Goal: Transaction & Acquisition: Download file/media

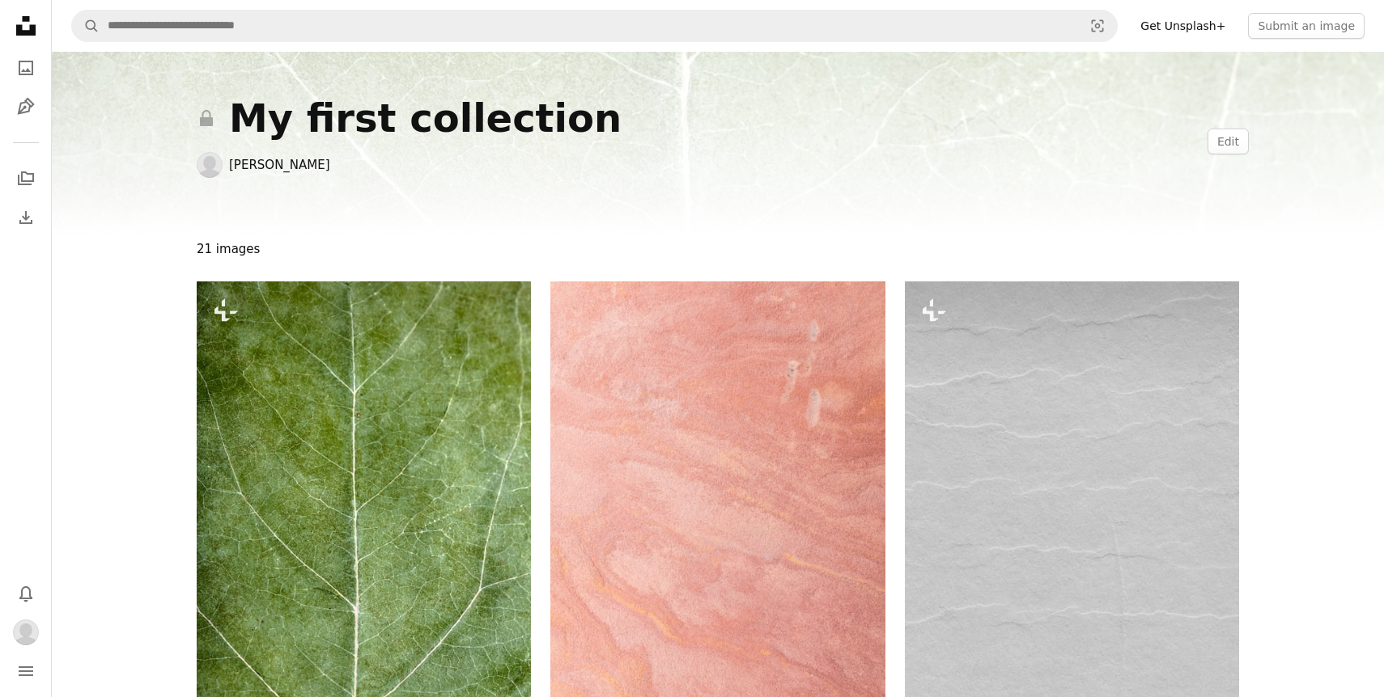
scroll to position [473, 0]
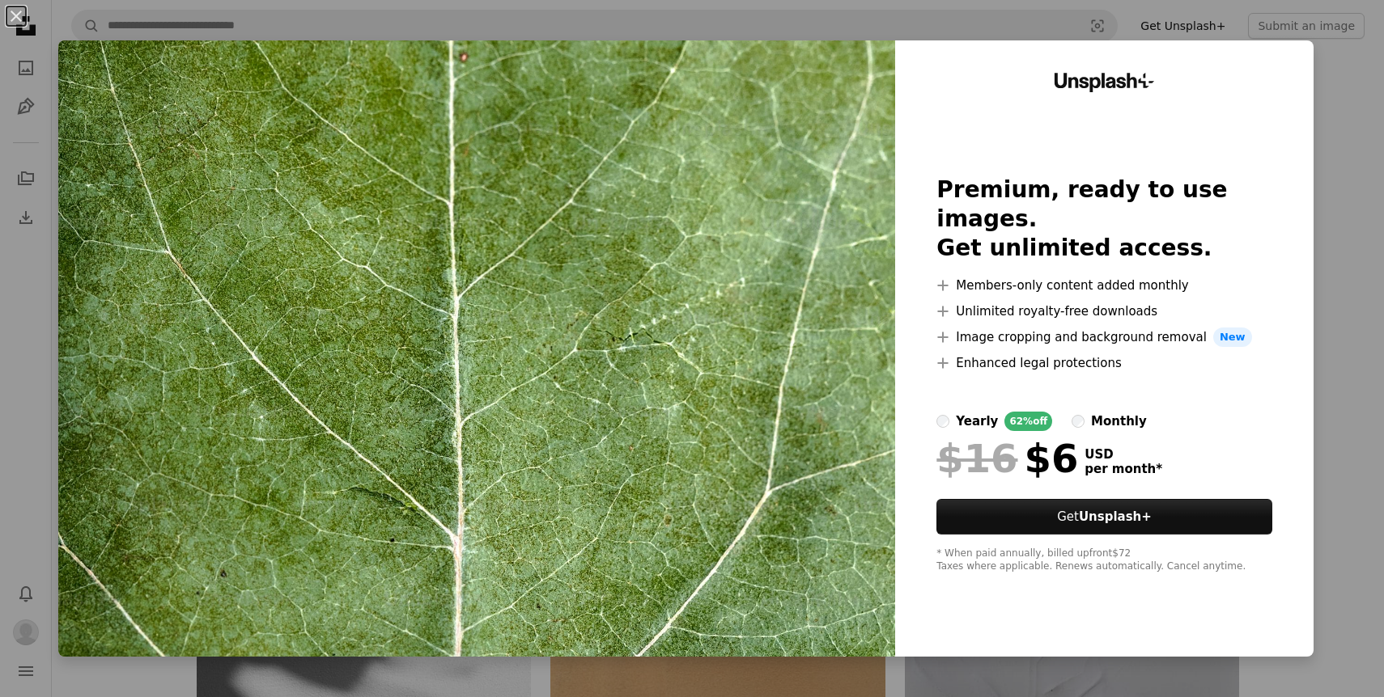
click at [943, 19] on div "An X shape Unsplash+ Premium, ready to use images. Get unlimited access. A plus…" at bounding box center [692, 348] width 1384 height 697
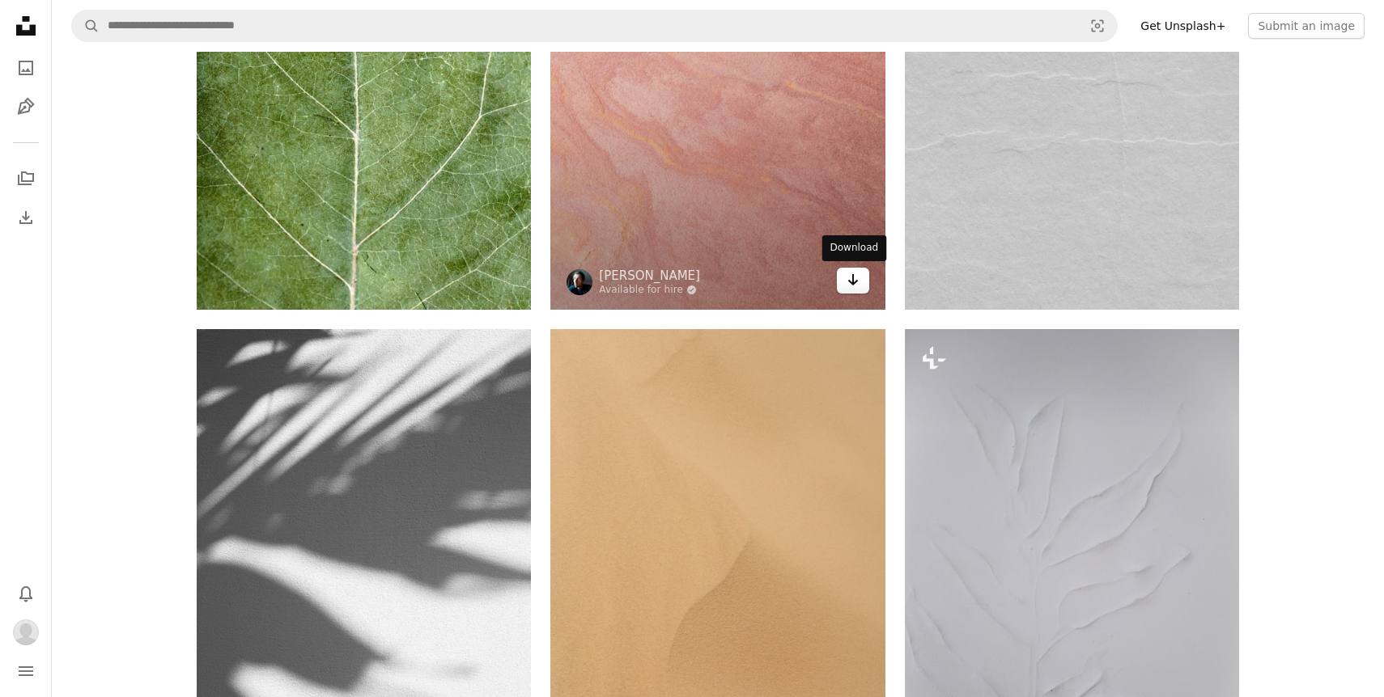
click at [854, 280] on icon "Arrow pointing down" at bounding box center [852, 279] width 13 height 19
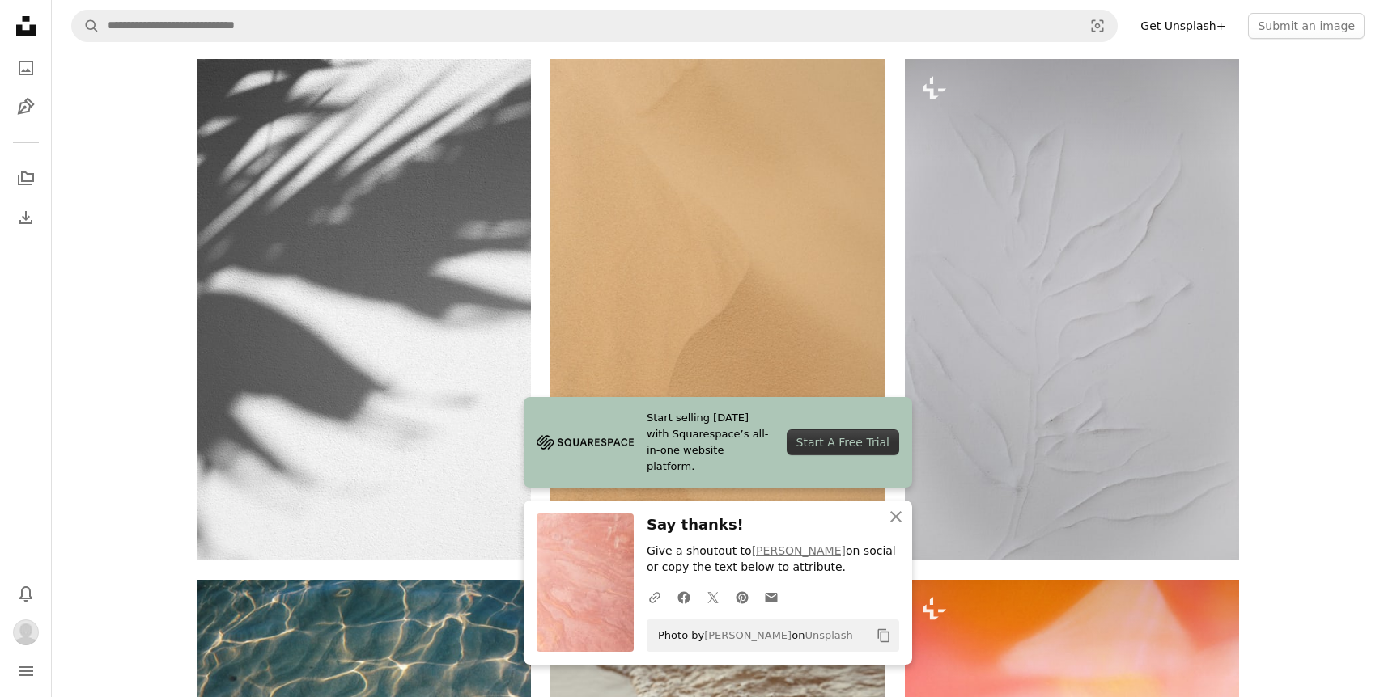
scroll to position [813, 0]
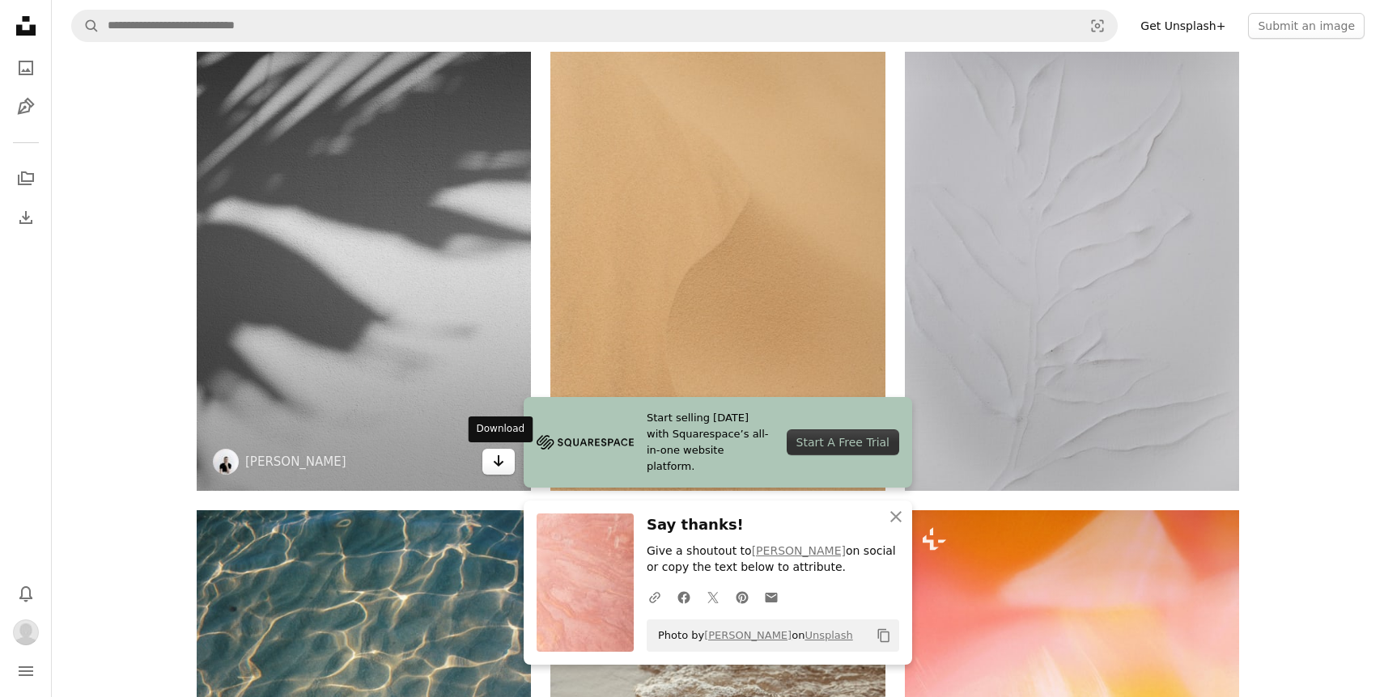
click at [497, 459] on icon "Arrow pointing down" at bounding box center [498, 460] width 13 height 19
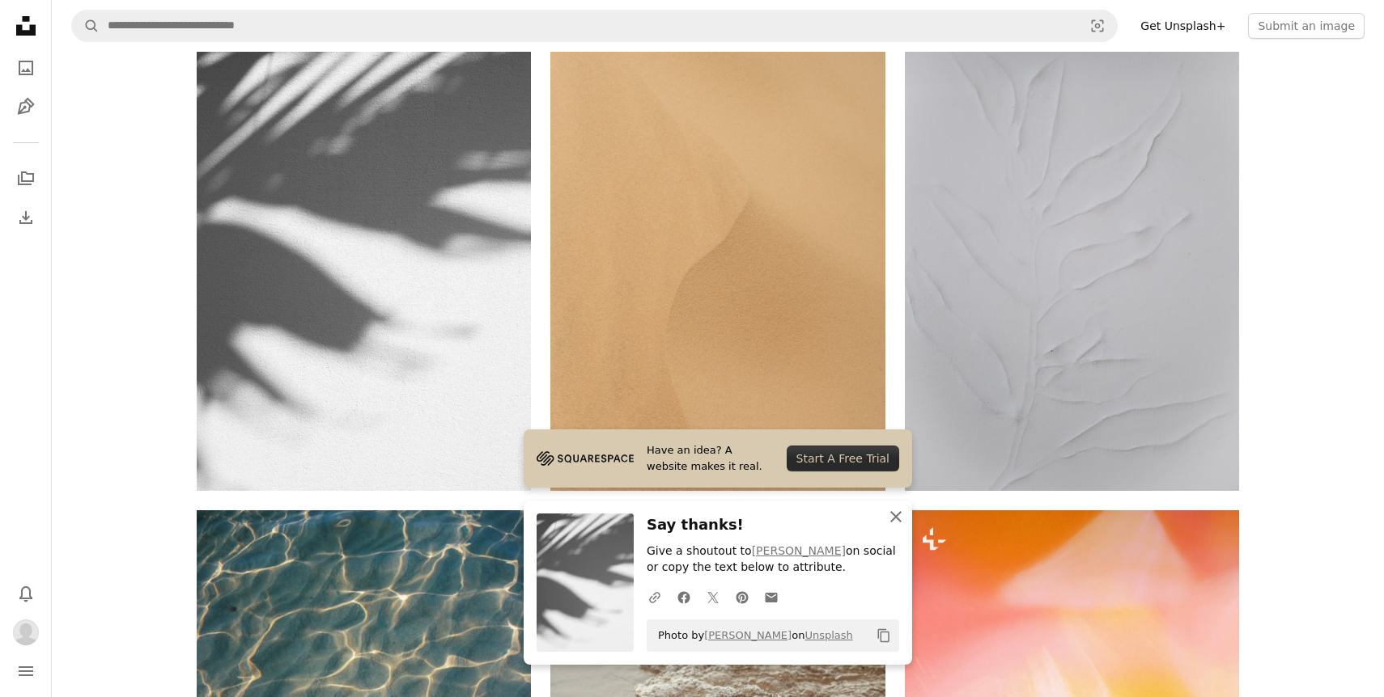
click at [900, 512] on icon "button" at bounding box center [895, 516] width 11 height 11
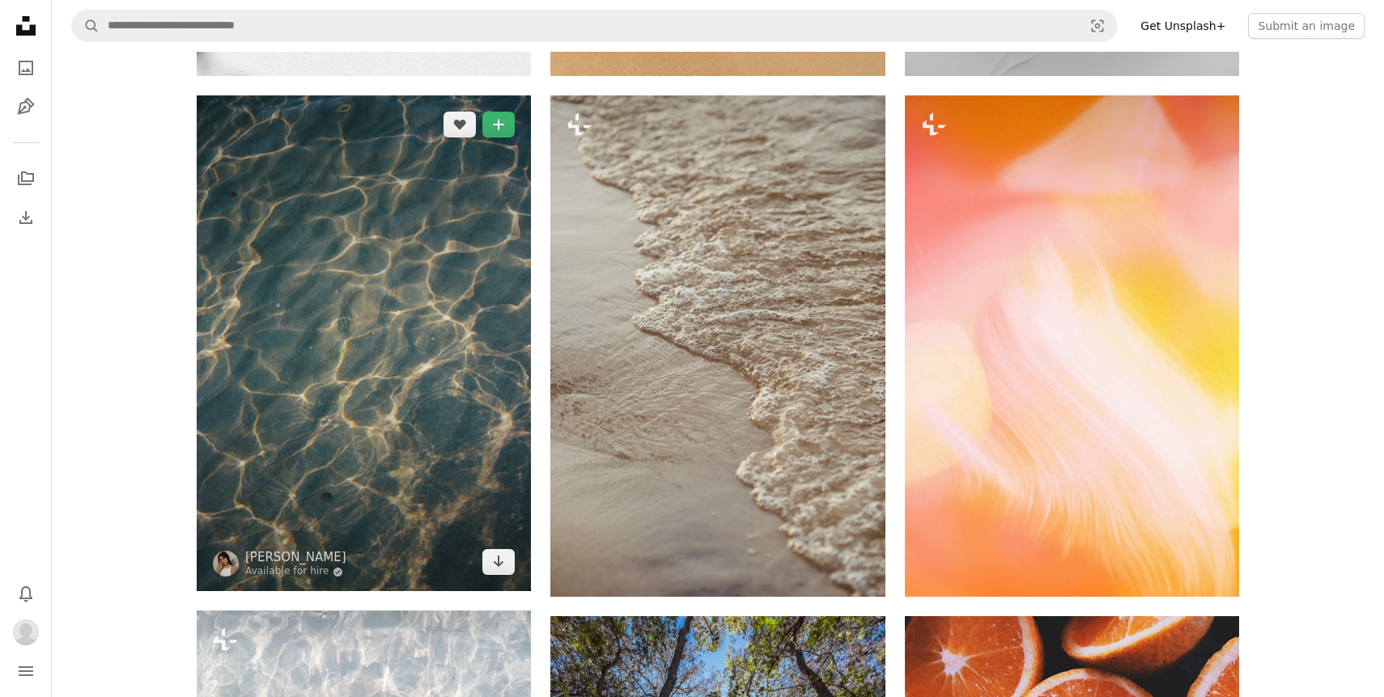
scroll to position [1232, 0]
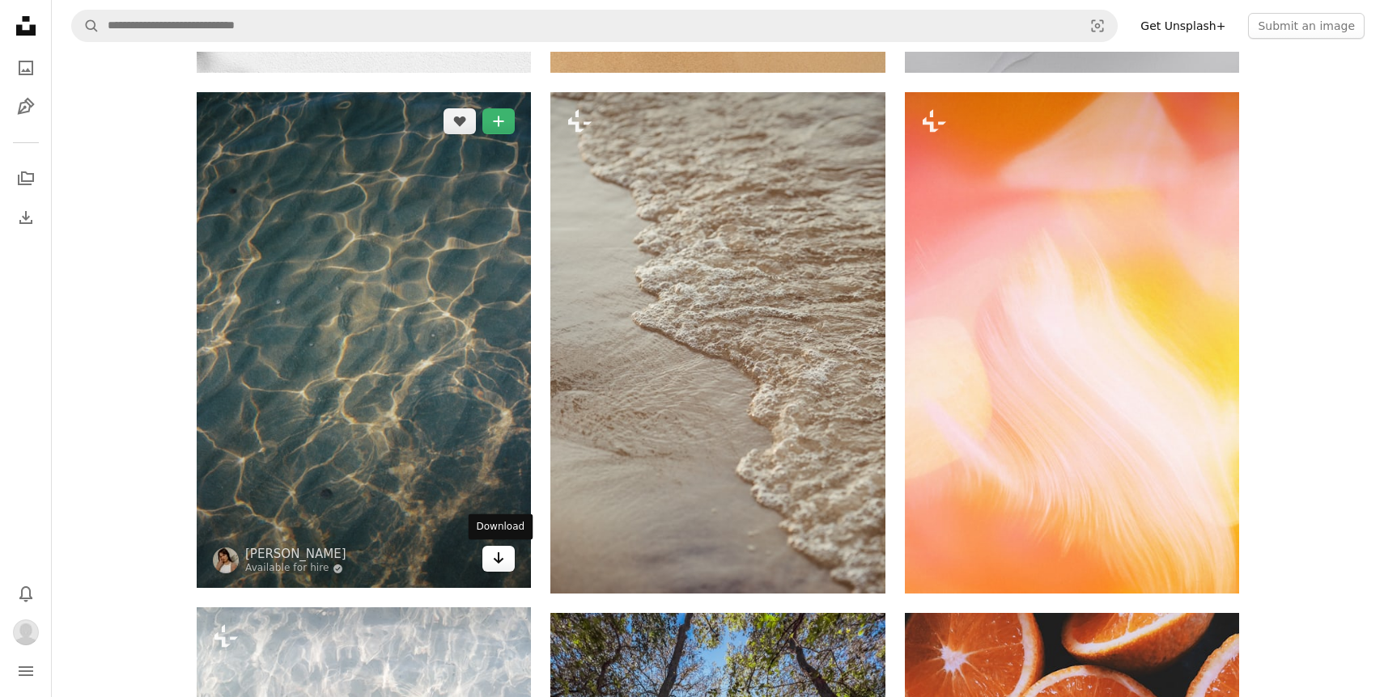
click at [504, 565] on icon "Arrow pointing down" at bounding box center [498, 558] width 13 height 19
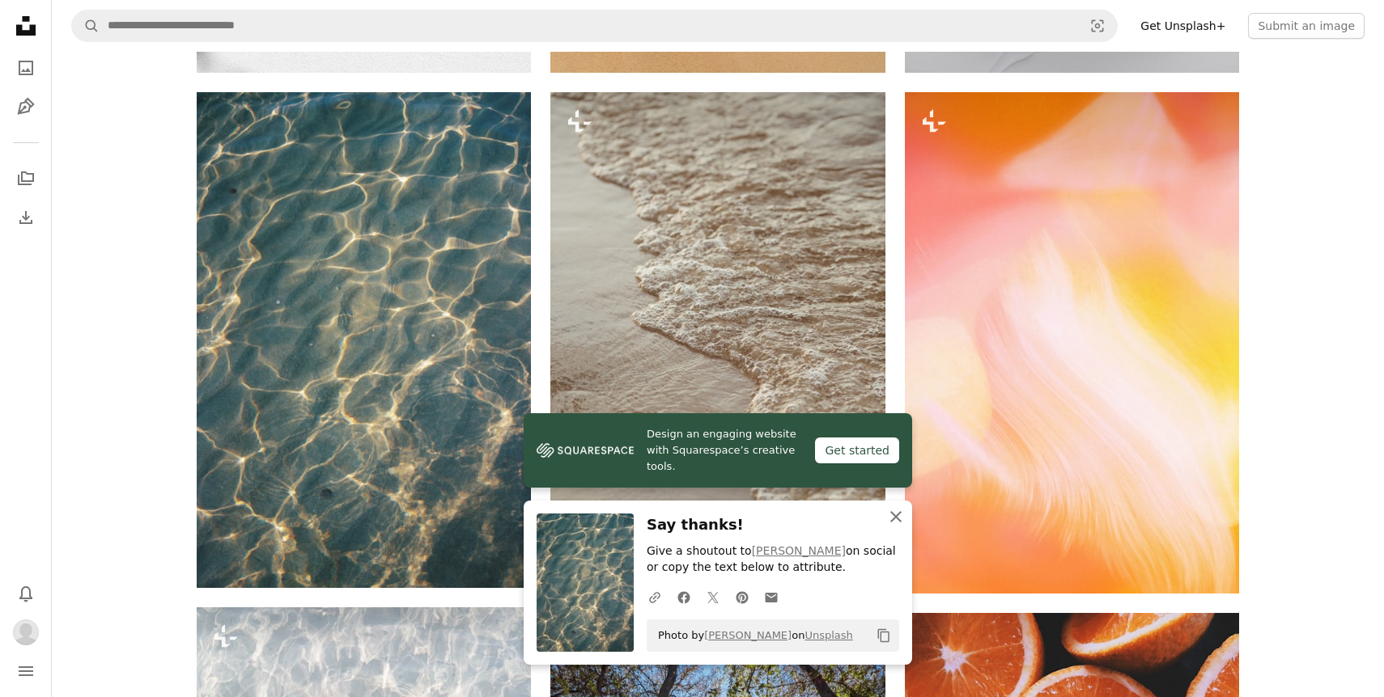
click at [899, 517] on icon "An X shape" at bounding box center [895, 516] width 19 height 19
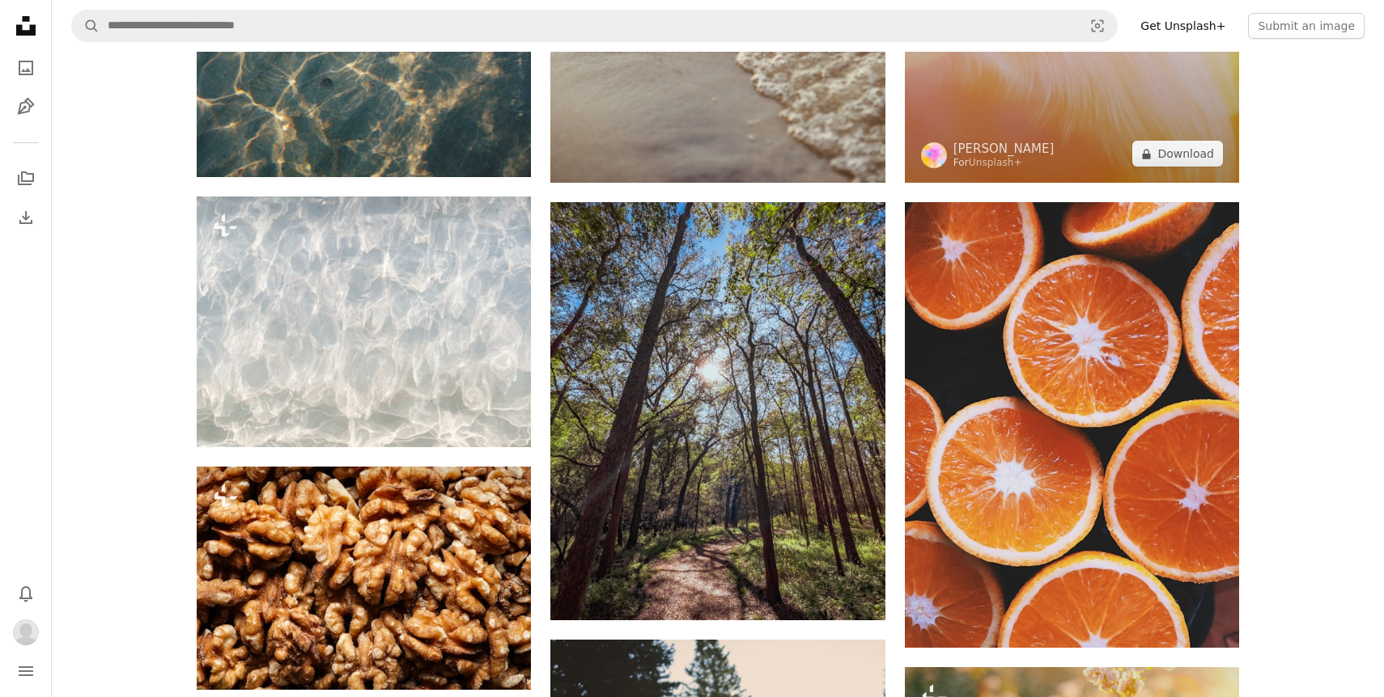
scroll to position [1654, 0]
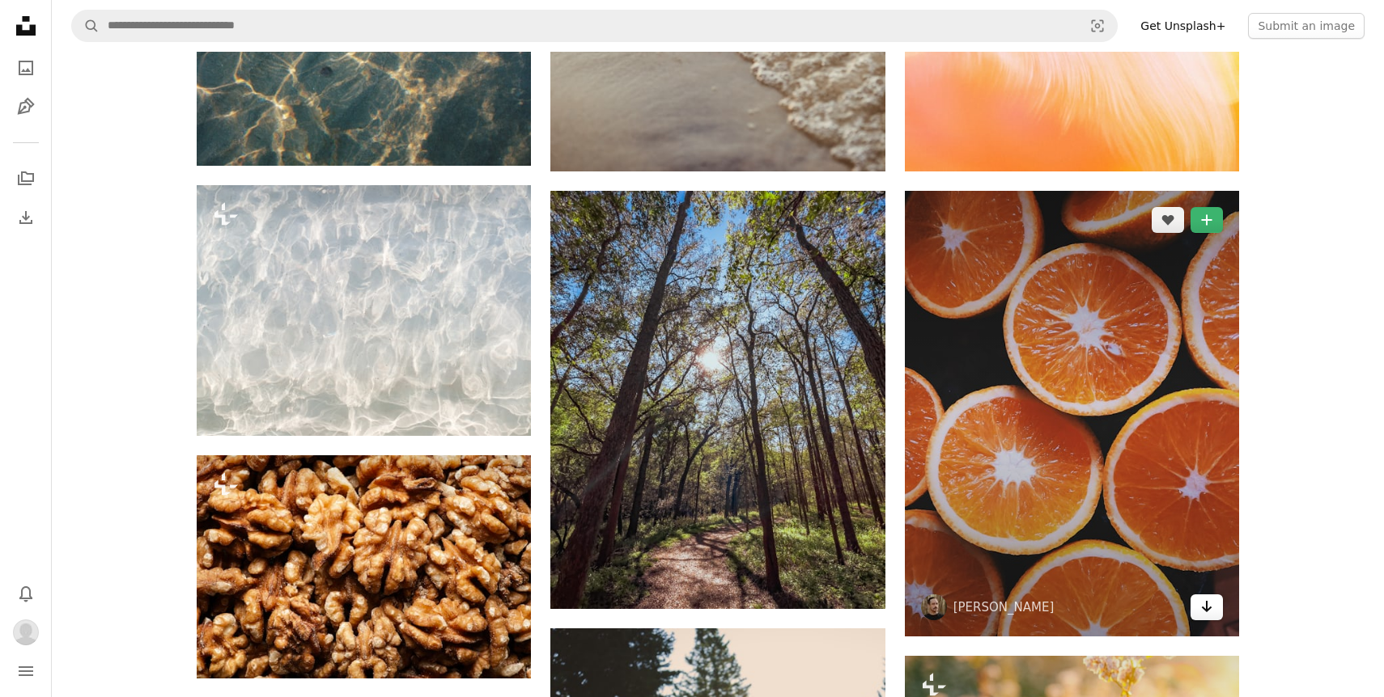
click at [1207, 608] on icon "Arrow pointing down" at bounding box center [1206, 606] width 13 height 19
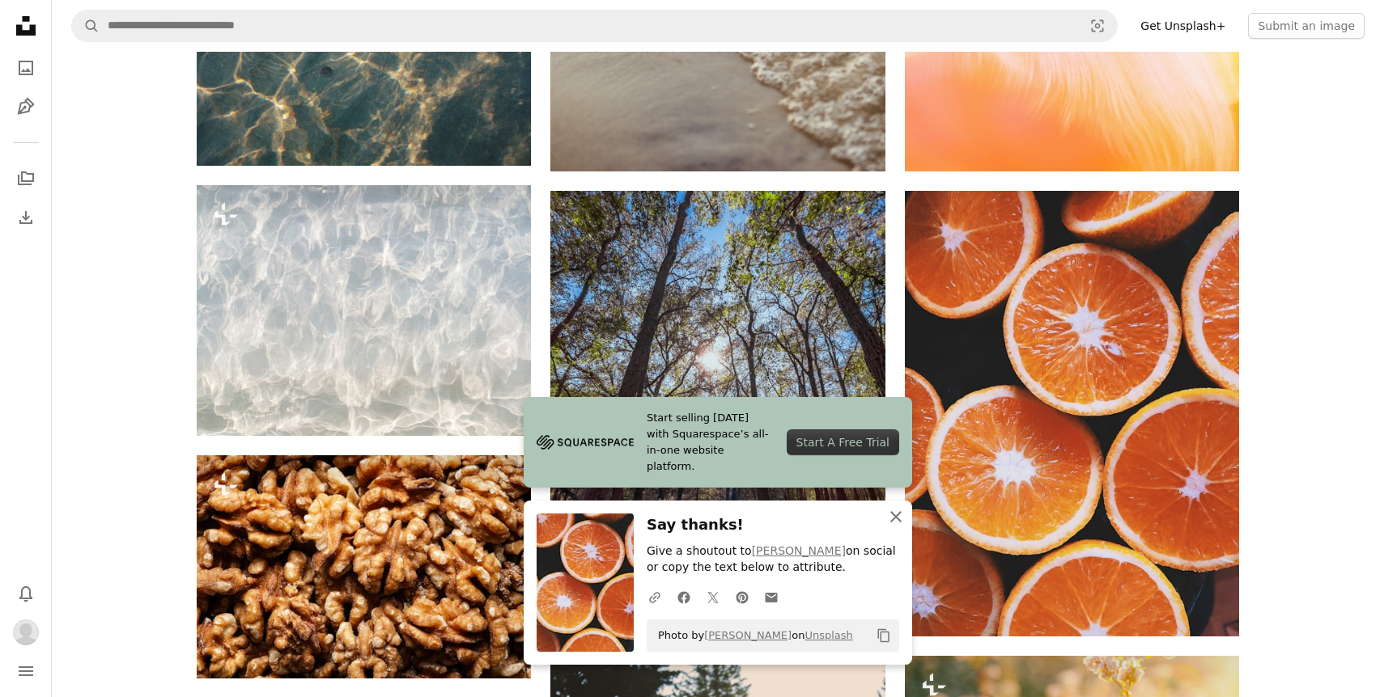
click at [897, 521] on icon "An X shape" at bounding box center [895, 516] width 19 height 19
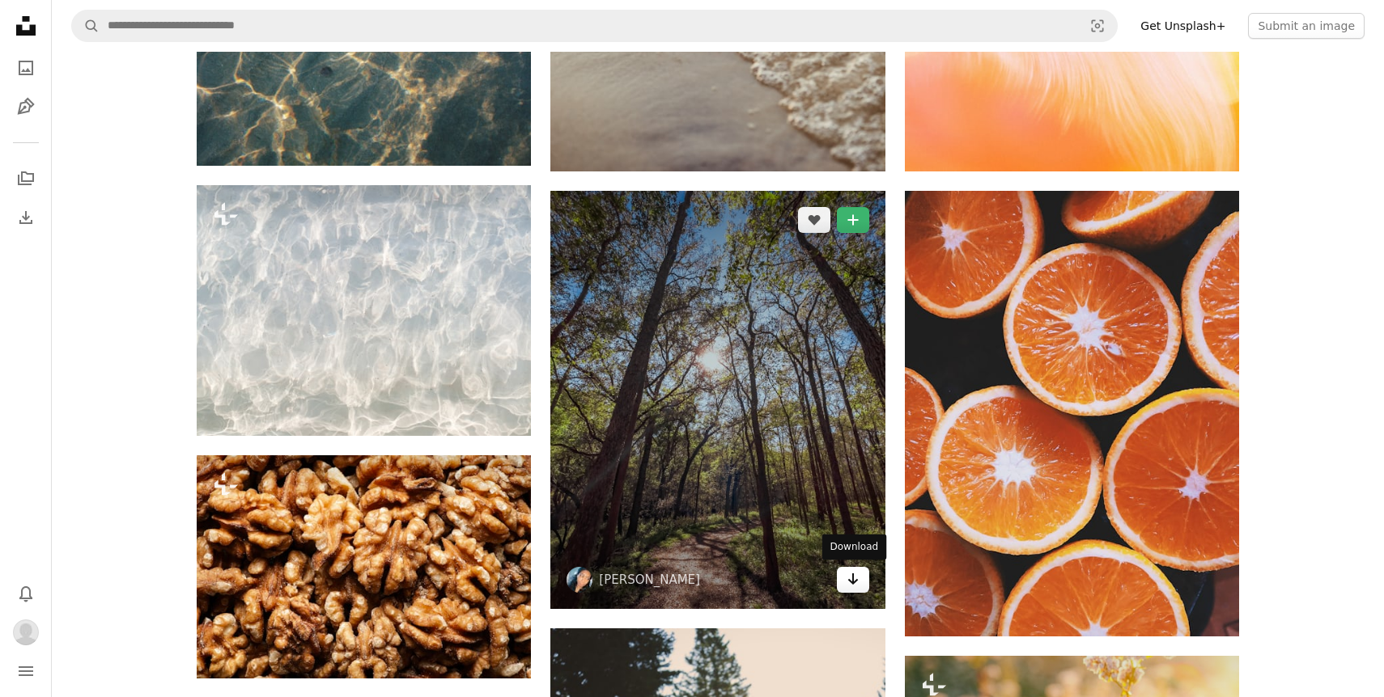
click at [849, 577] on icon "Arrow pointing down" at bounding box center [852, 579] width 13 height 19
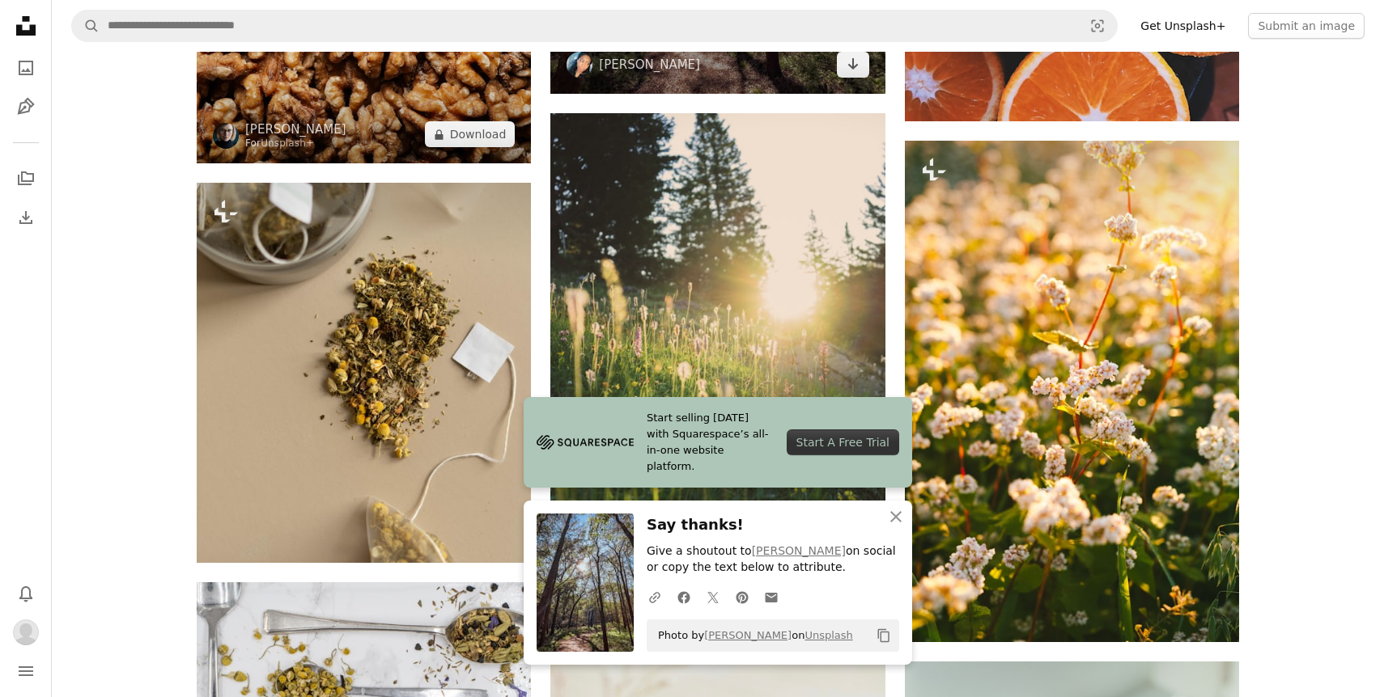
scroll to position [2174, 0]
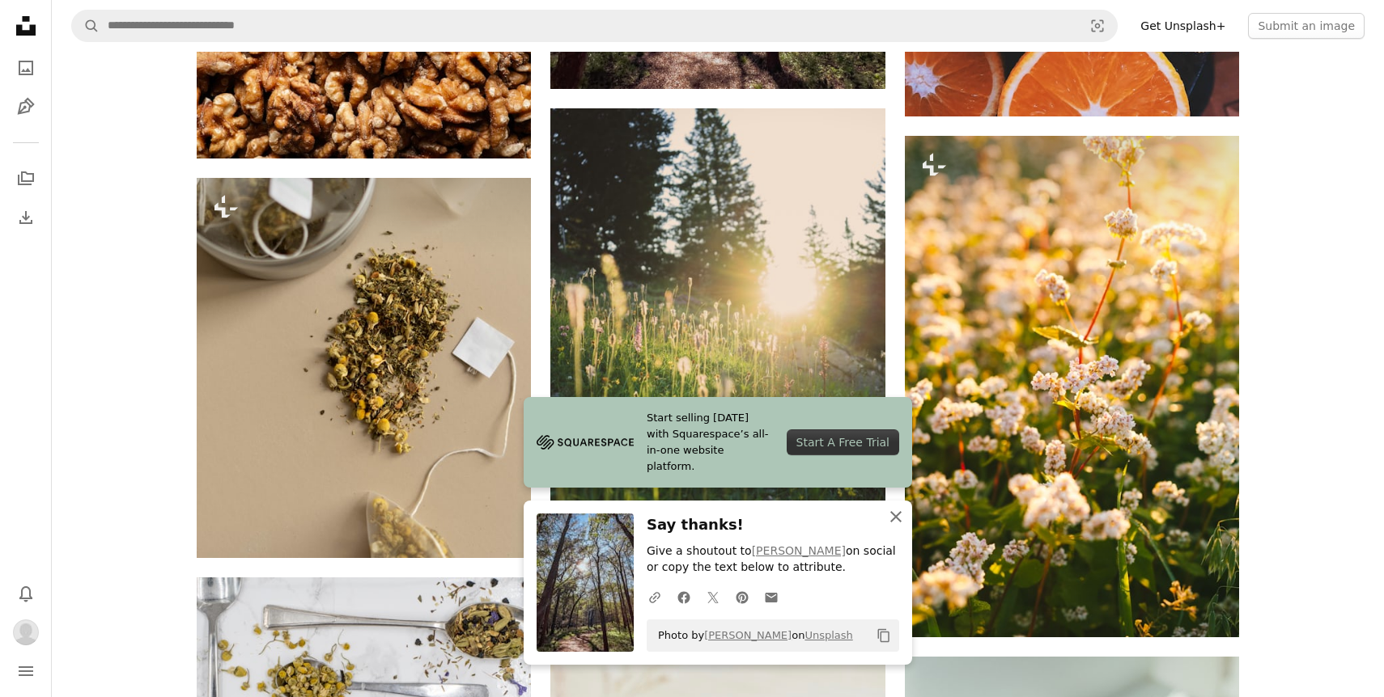
click at [895, 515] on icon "button" at bounding box center [895, 516] width 11 height 11
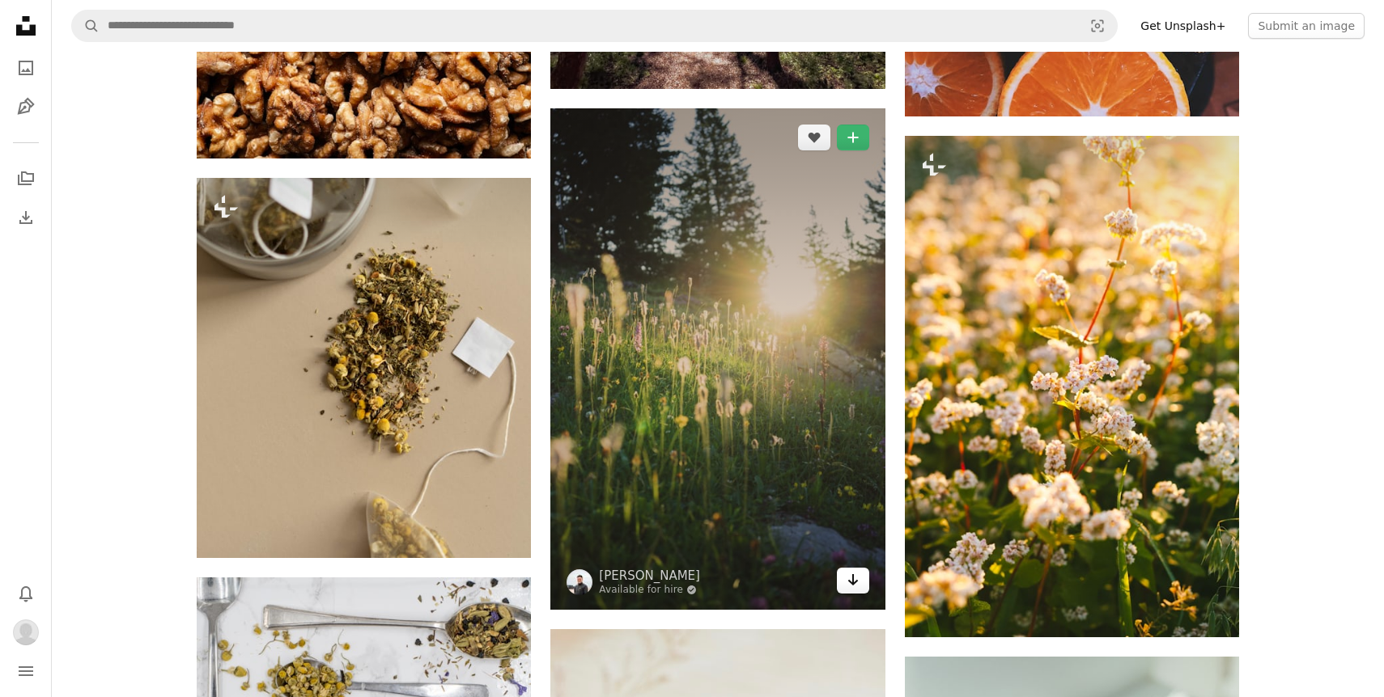
click at [850, 582] on icon "Download" at bounding box center [852, 579] width 11 height 11
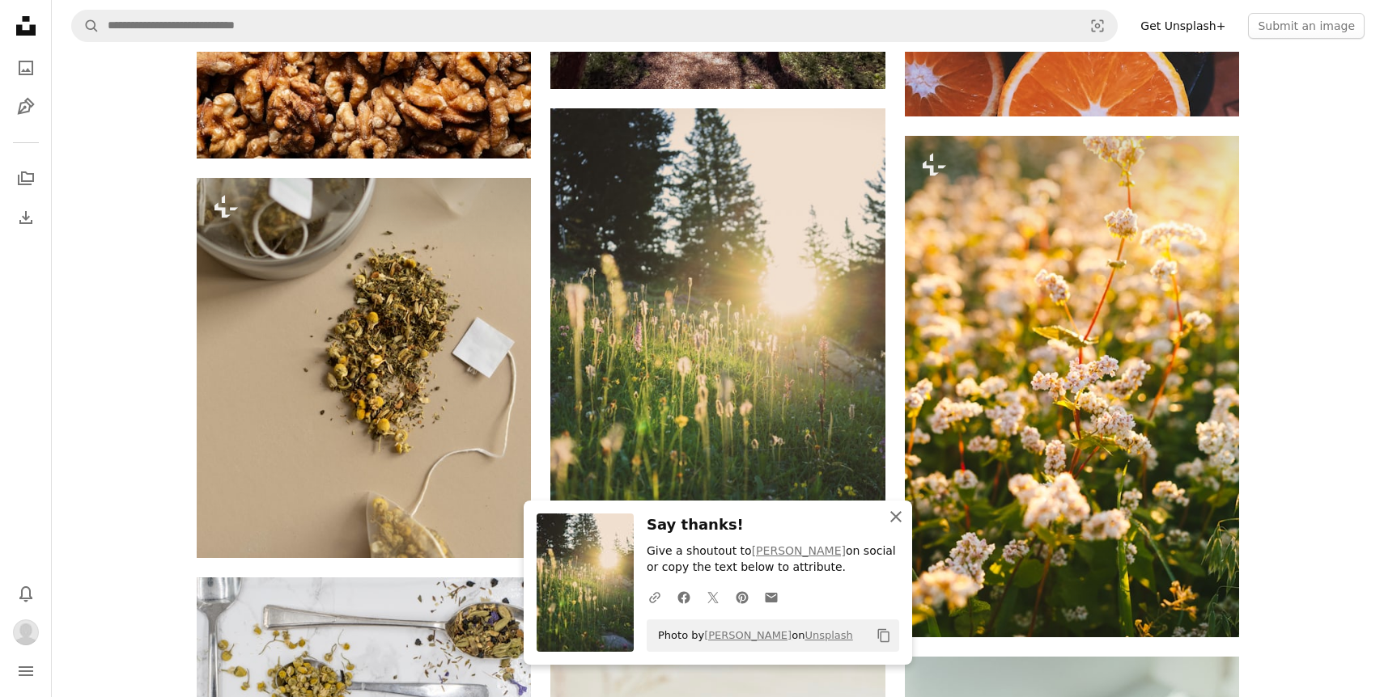
click at [897, 521] on icon "An X shape" at bounding box center [895, 516] width 19 height 19
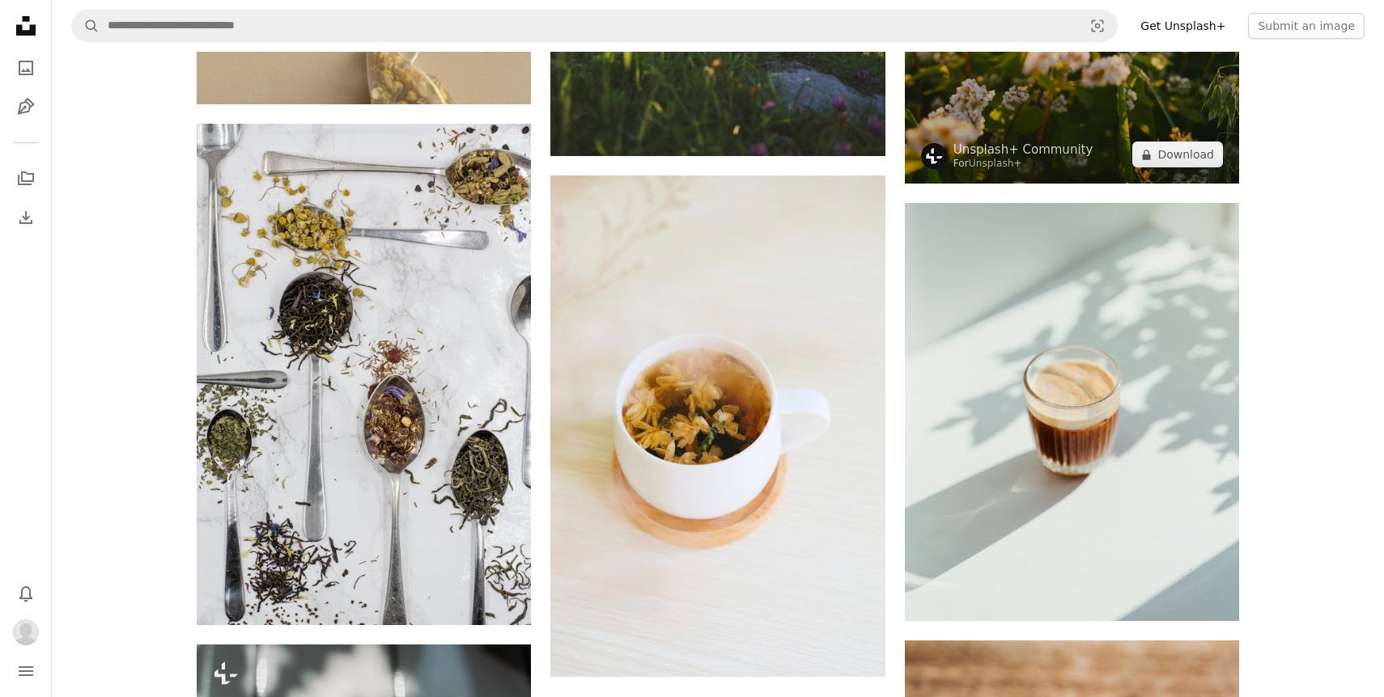
scroll to position [2707, 0]
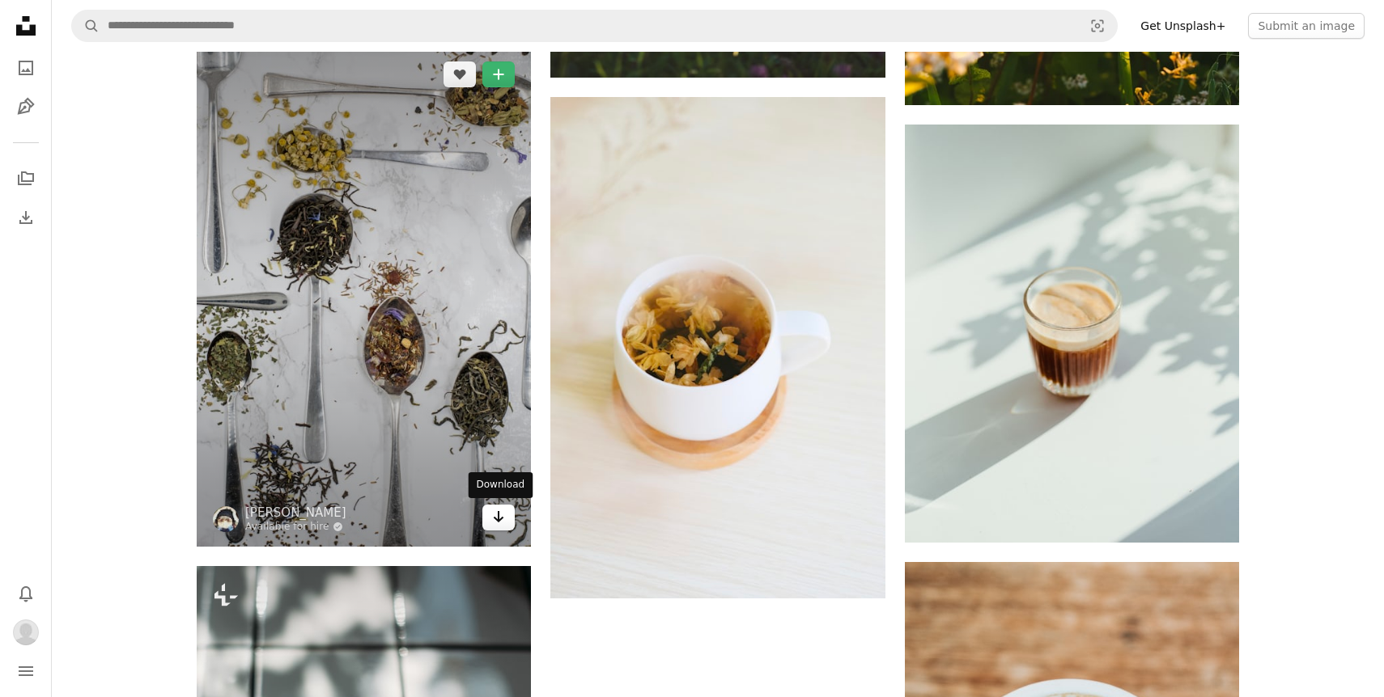
click at [499, 524] on icon "Arrow pointing down" at bounding box center [498, 516] width 13 height 19
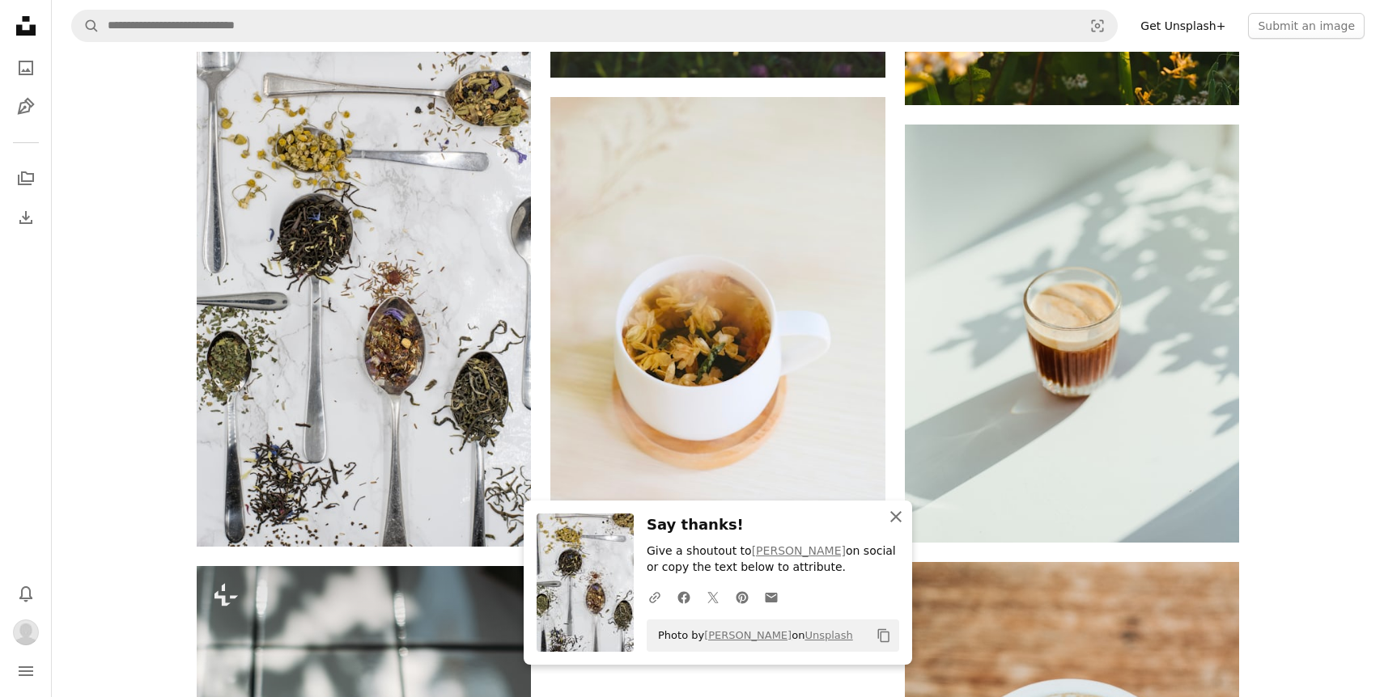
click at [888, 516] on icon "An X shape" at bounding box center [895, 516] width 19 height 19
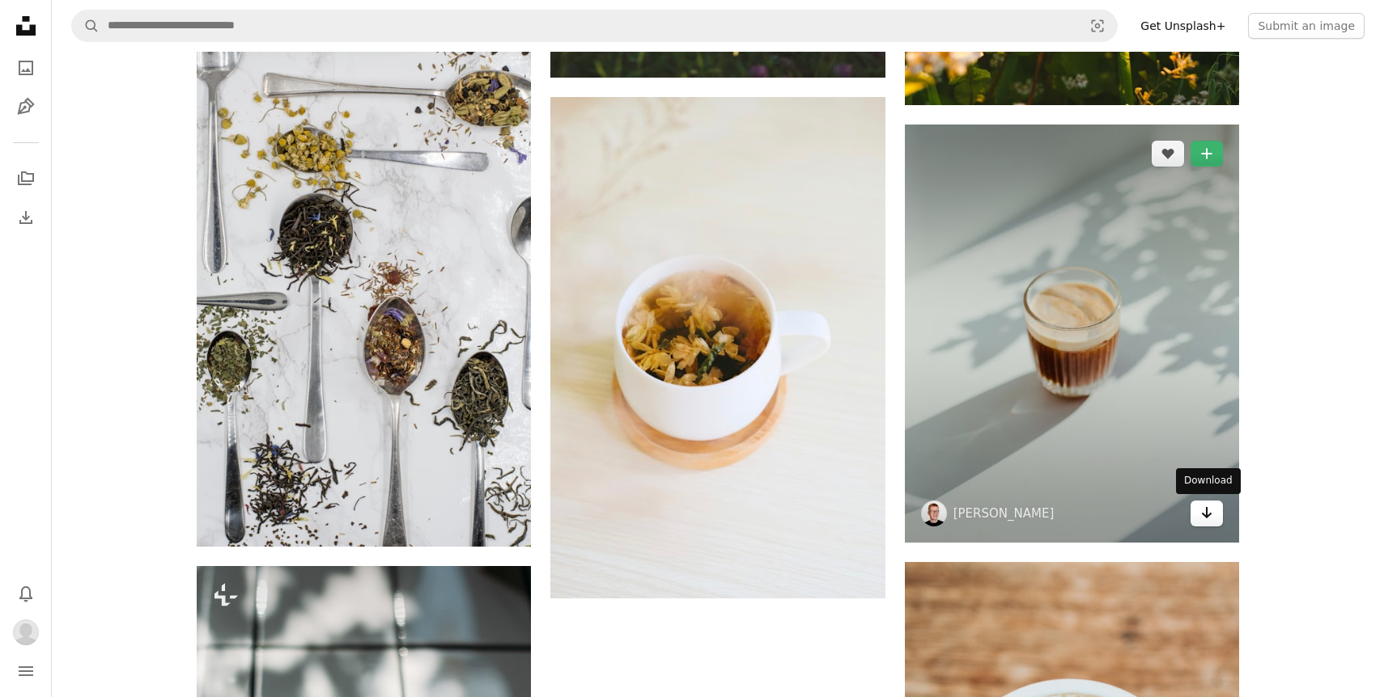
click at [1207, 510] on icon "Arrow pointing down" at bounding box center [1206, 512] width 13 height 19
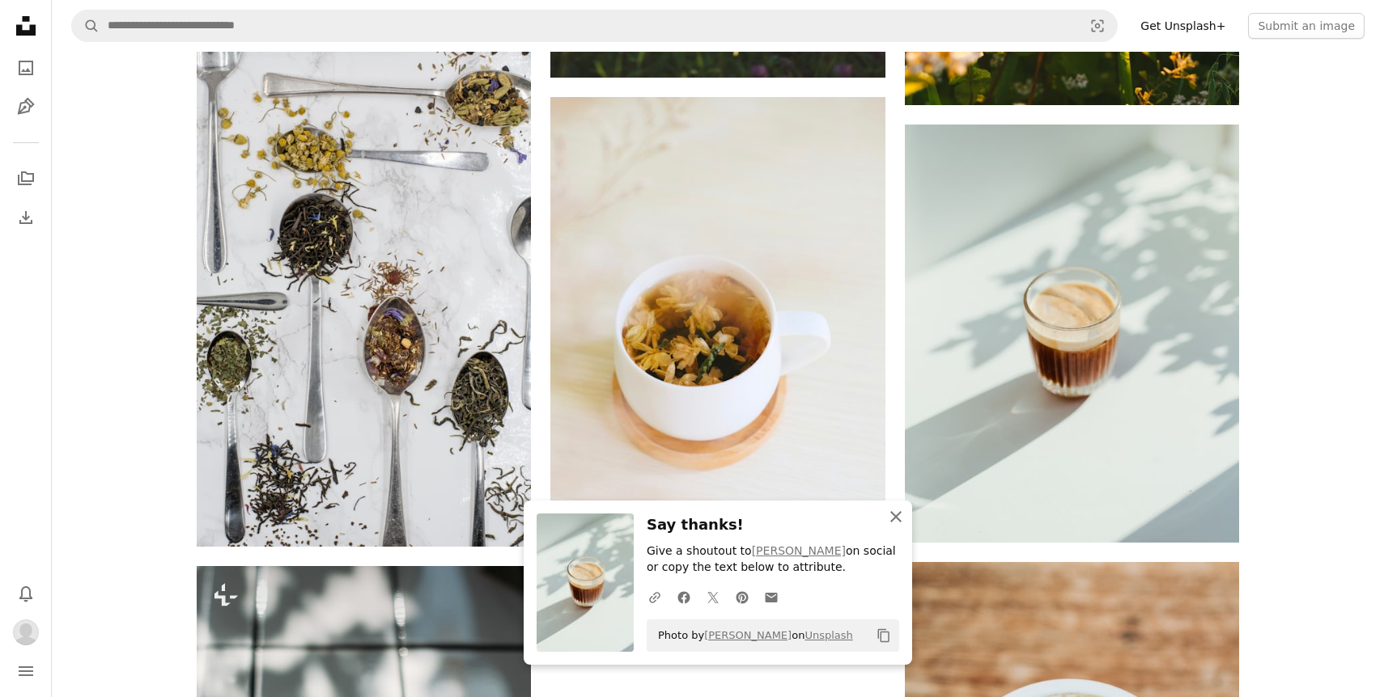
click at [894, 516] on icon "button" at bounding box center [895, 516] width 11 height 11
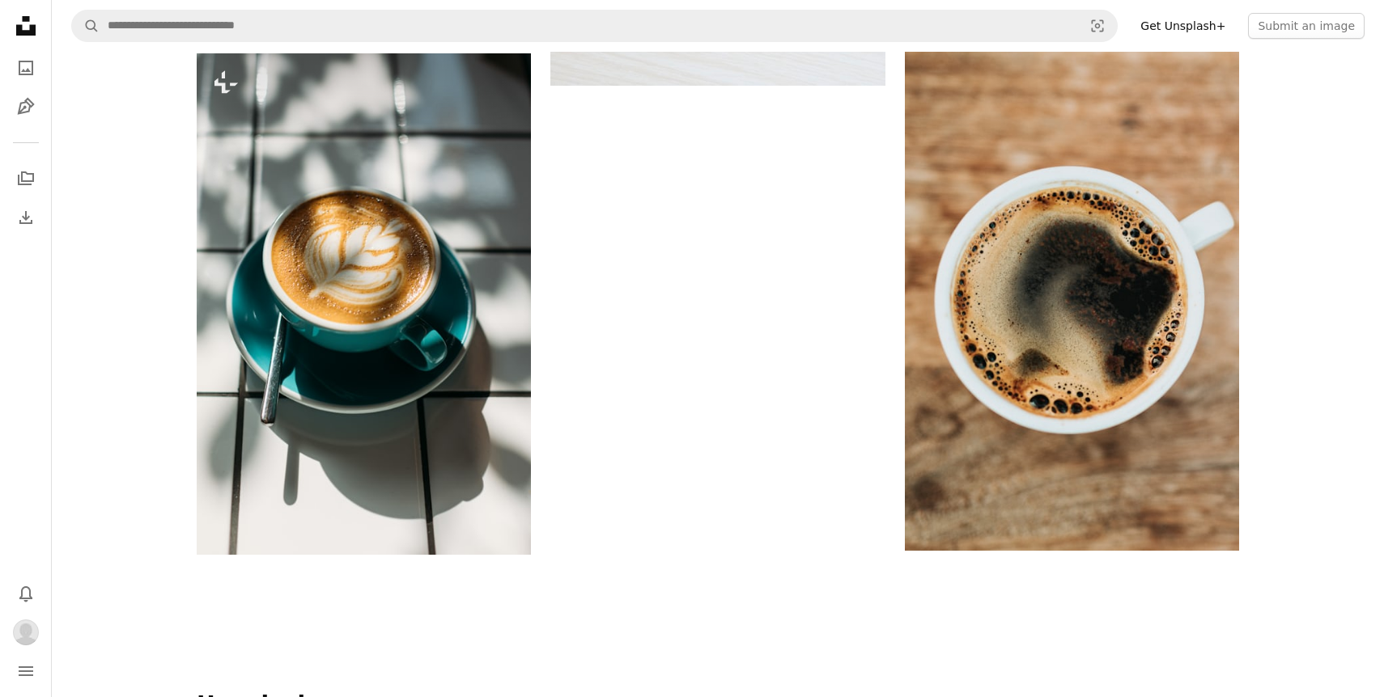
scroll to position [3224, 0]
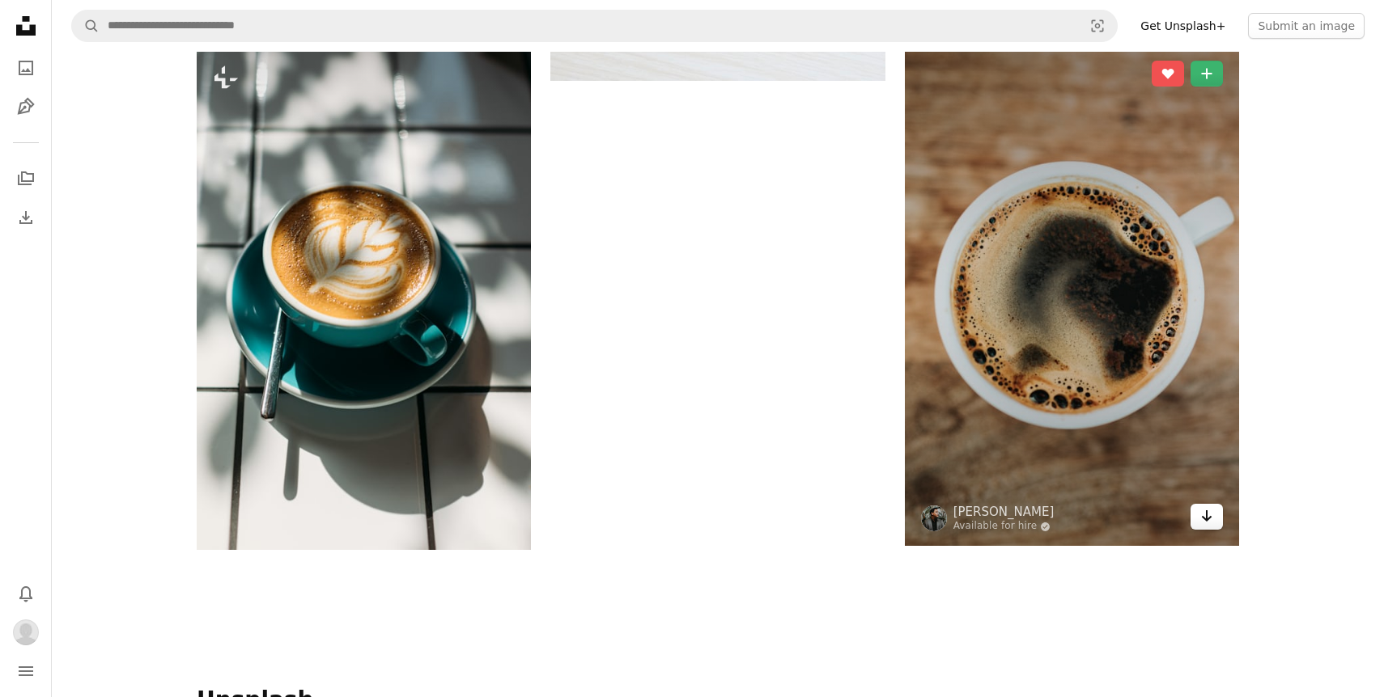
click at [1202, 526] on link "Arrow pointing down" at bounding box center [1206, 517] width 32 height 26
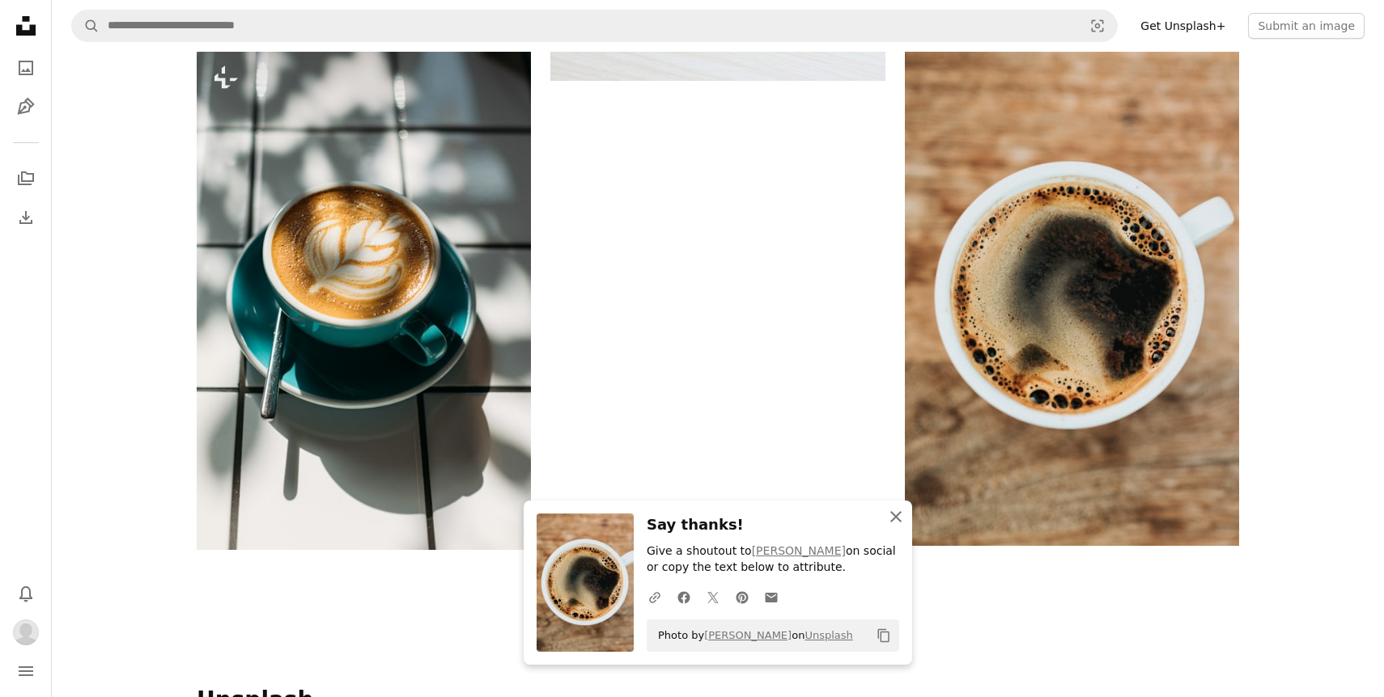
click at [892, 519] on icon "button" at bounding box center [895, 516] width 11 height 11
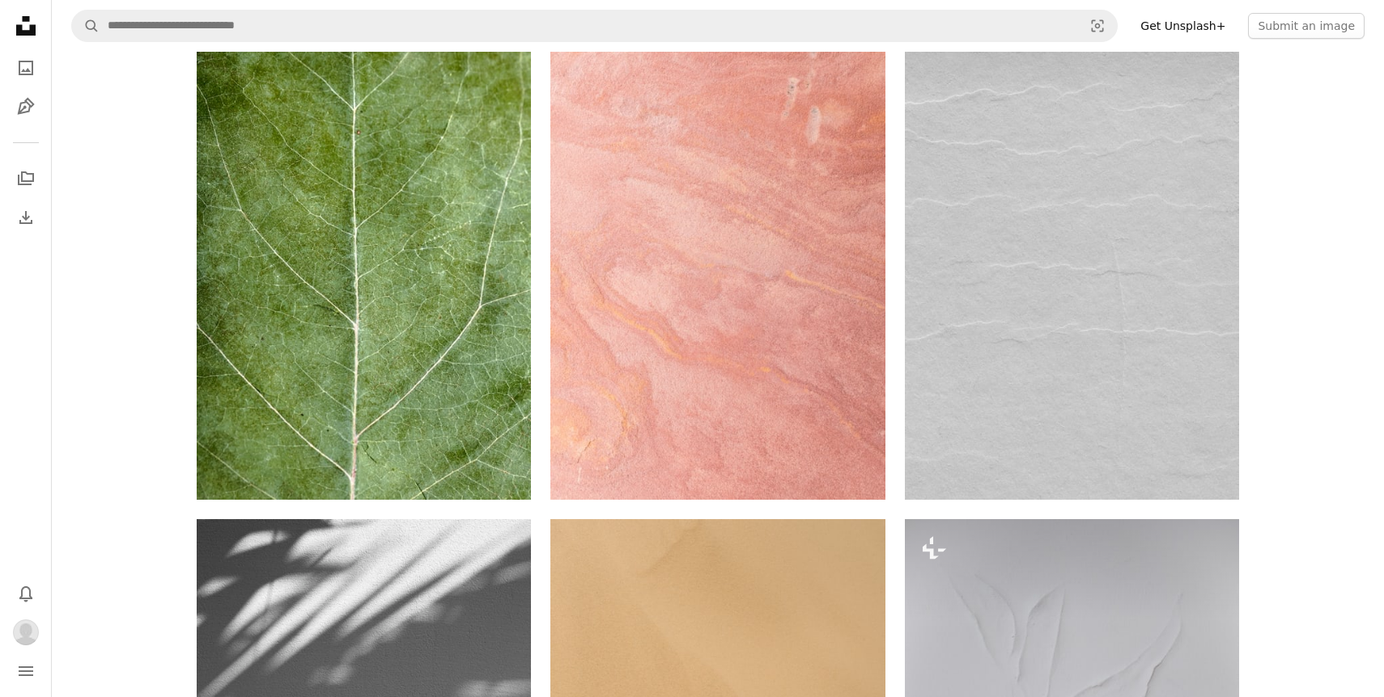
scroll to position [0, 0]
